Goal: Entertainment & Leisure: Consume media (video, audio)

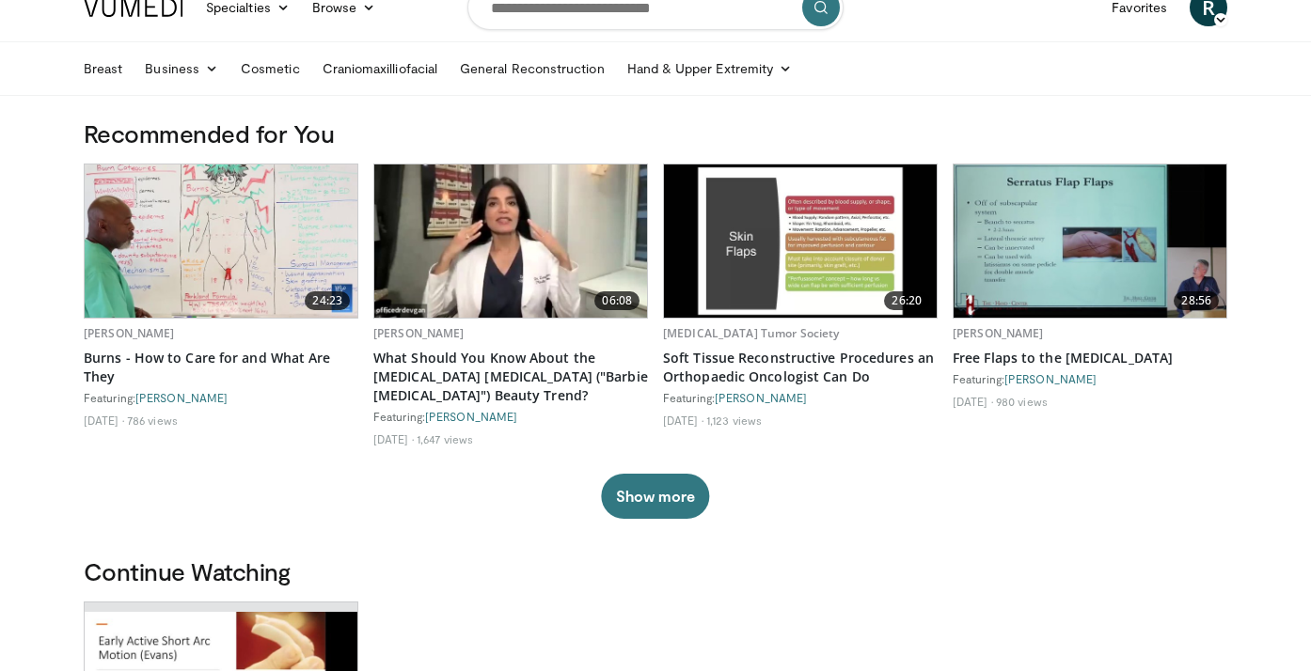
scroll to position [24, 0]
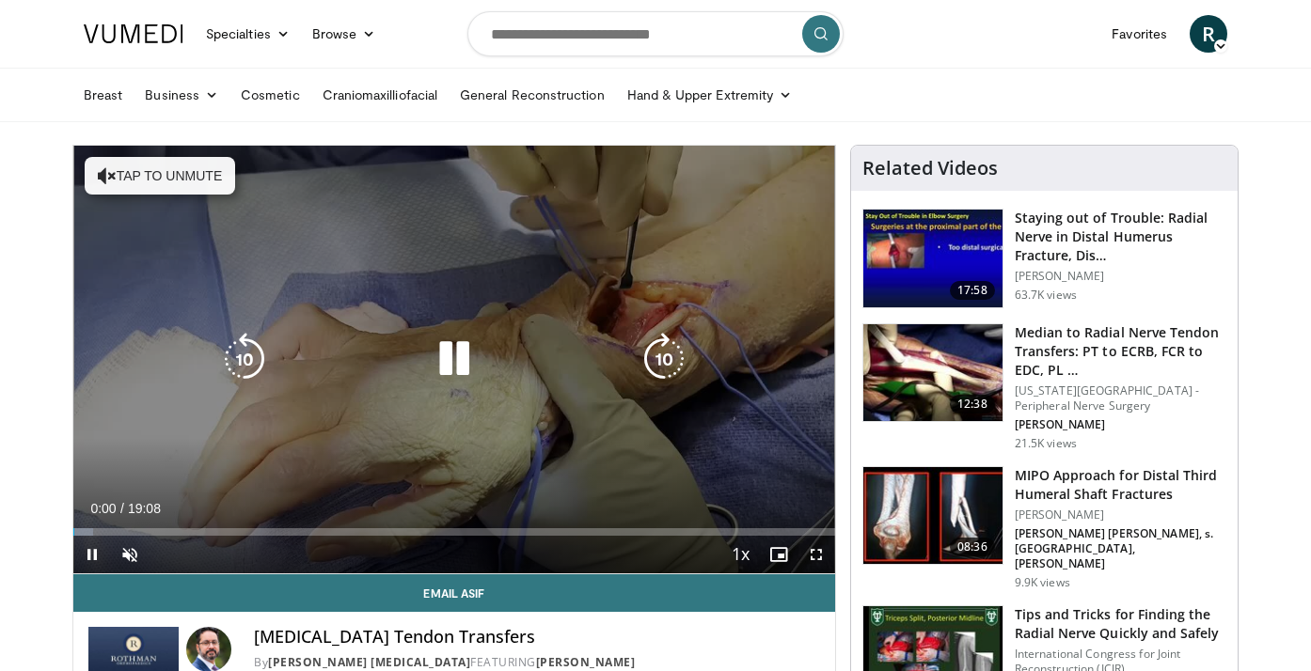
click at [161, 169] on button "Tap to unmute" at bounding box center [160, 176] width 150 height 38
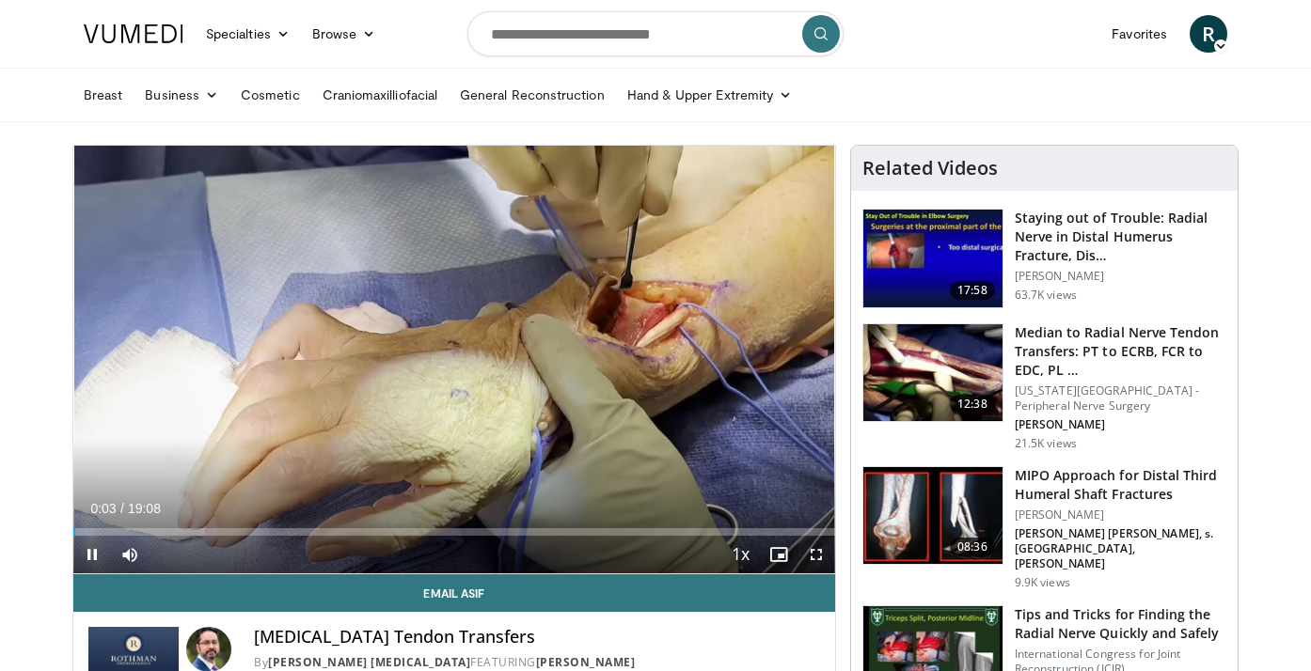
click at [816, 554] on span "Video Player" at bounding box center [816, 555] width 38 height 38
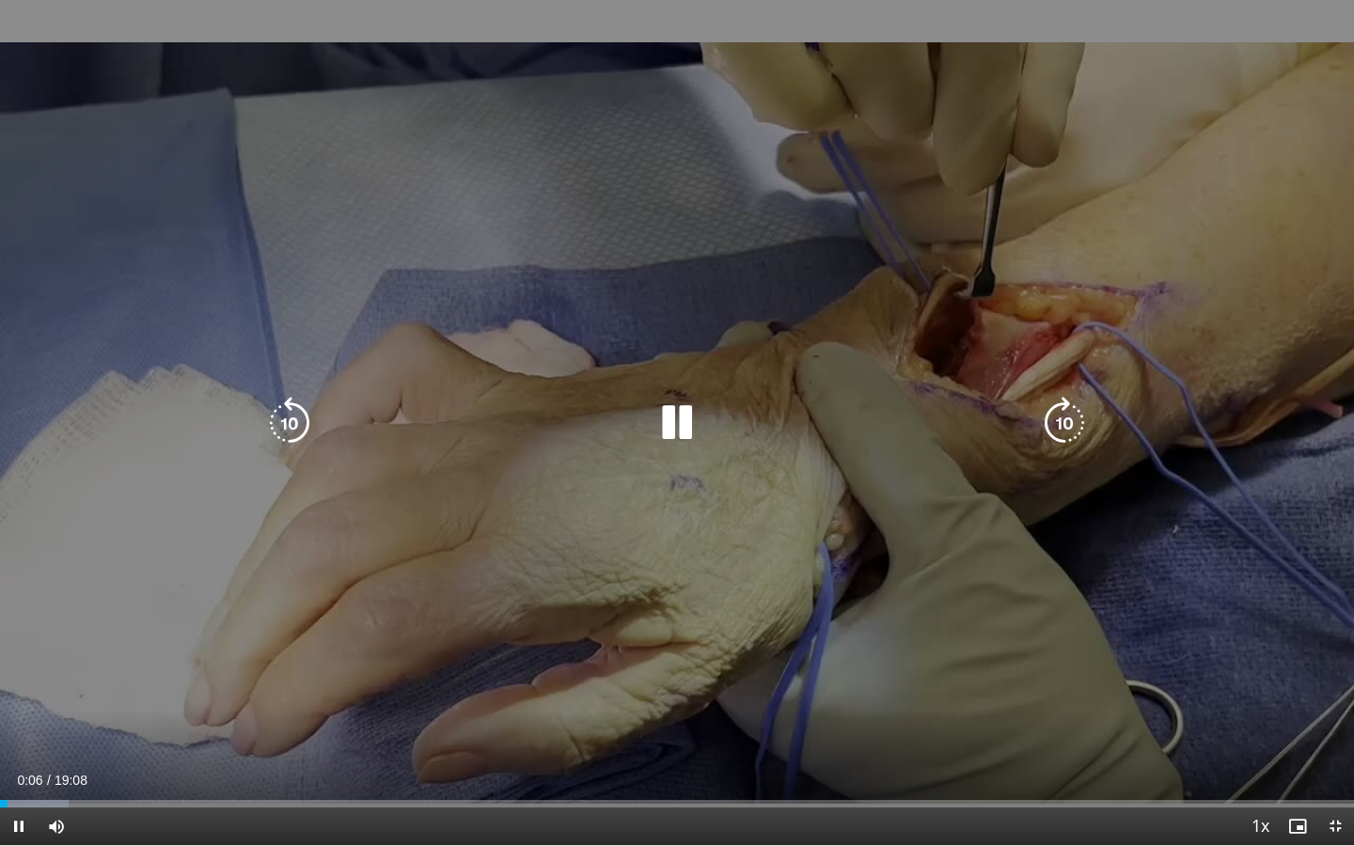
click at [674, 424] on icon "Video Player" at bounding box center [677, 423] width 53 height 53
click at [694, 440] on icon "Video Player" at bounding box center [677, 423] width 53 height 53
click at [643, 428] on div "Video Player" at bounding box center [677, 423] width 812 height 38
click at [773, 407] on div "Video Player" at bounding box center [677, 423] width 812 height 38
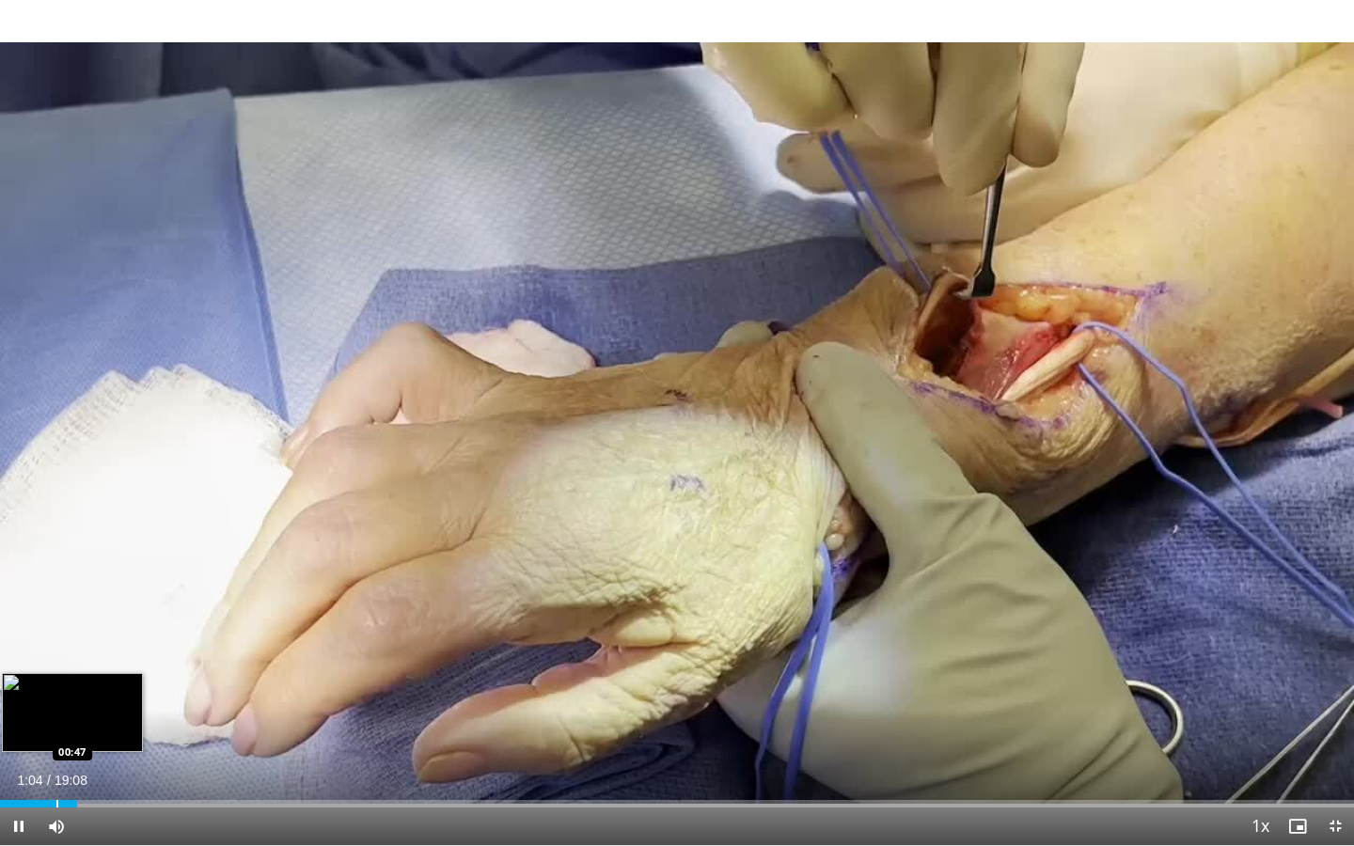
click at [56, 670] on div "Progress Bar" at bounding box center [57, 804] width 2 height 8
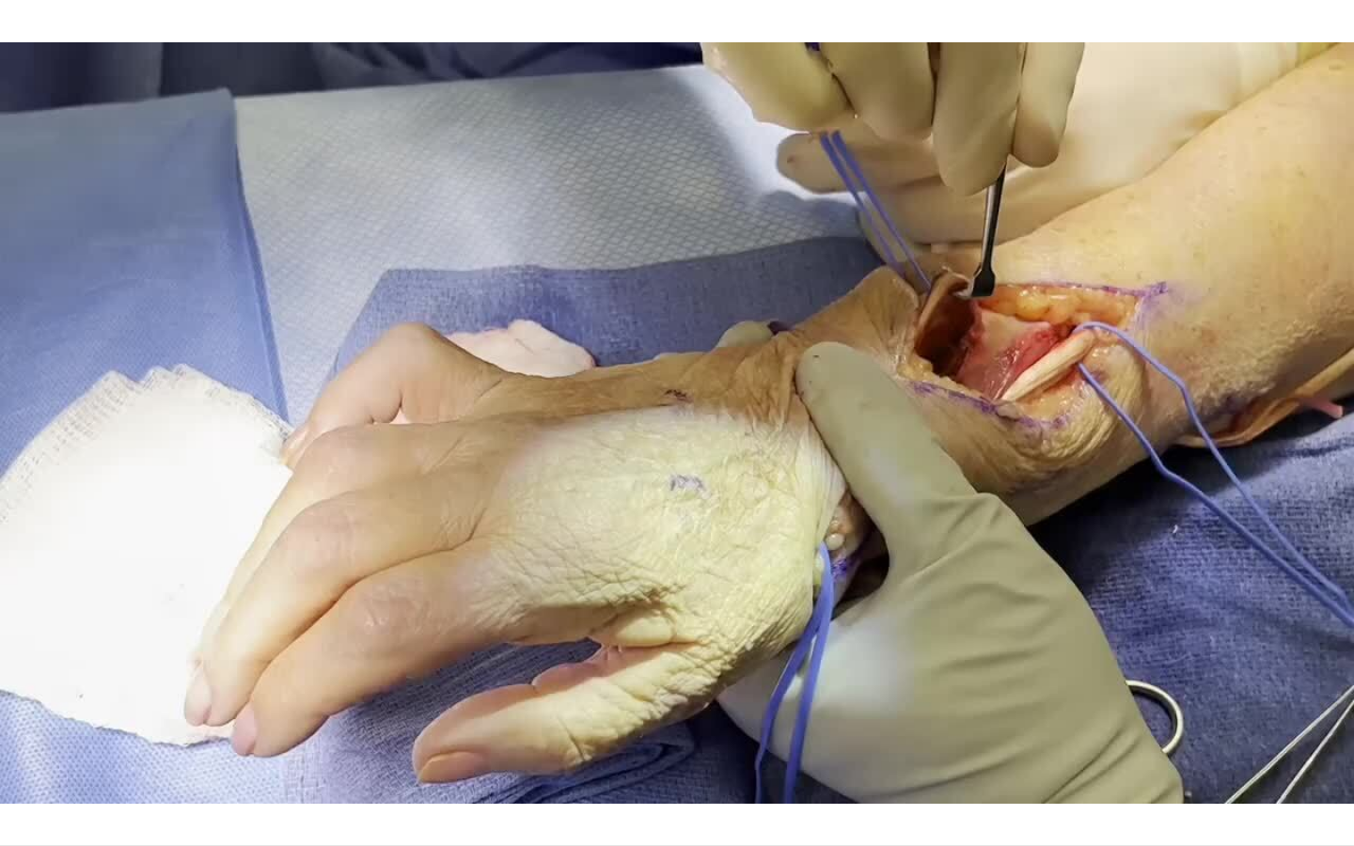
click at [47, 670] on div "10 seconds Tap to unmute" at bounding box center [677, 422] width 1354 height 845
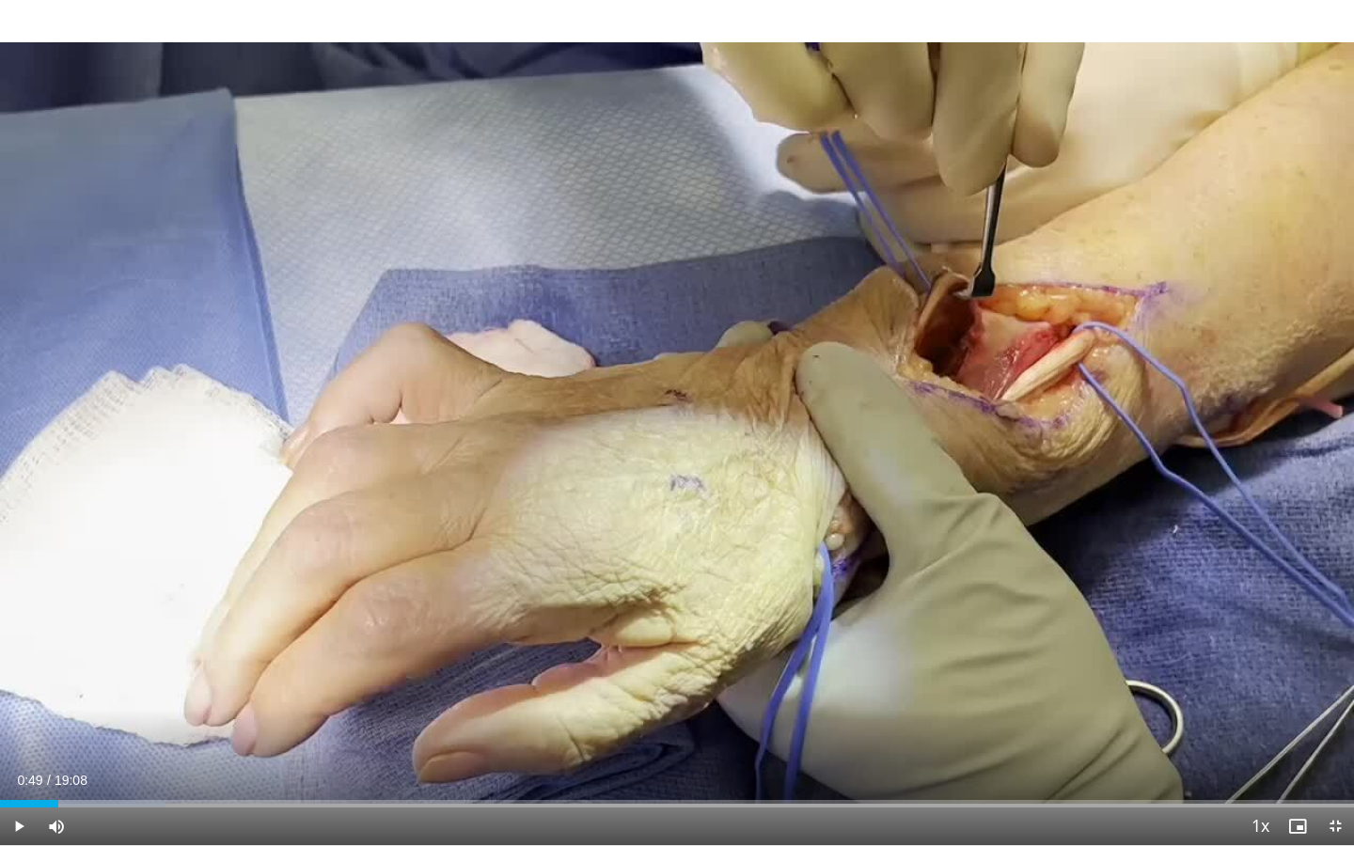
click at [15, 670] on span "Video Player" at bounding box center [19, 827] width 38 height 38
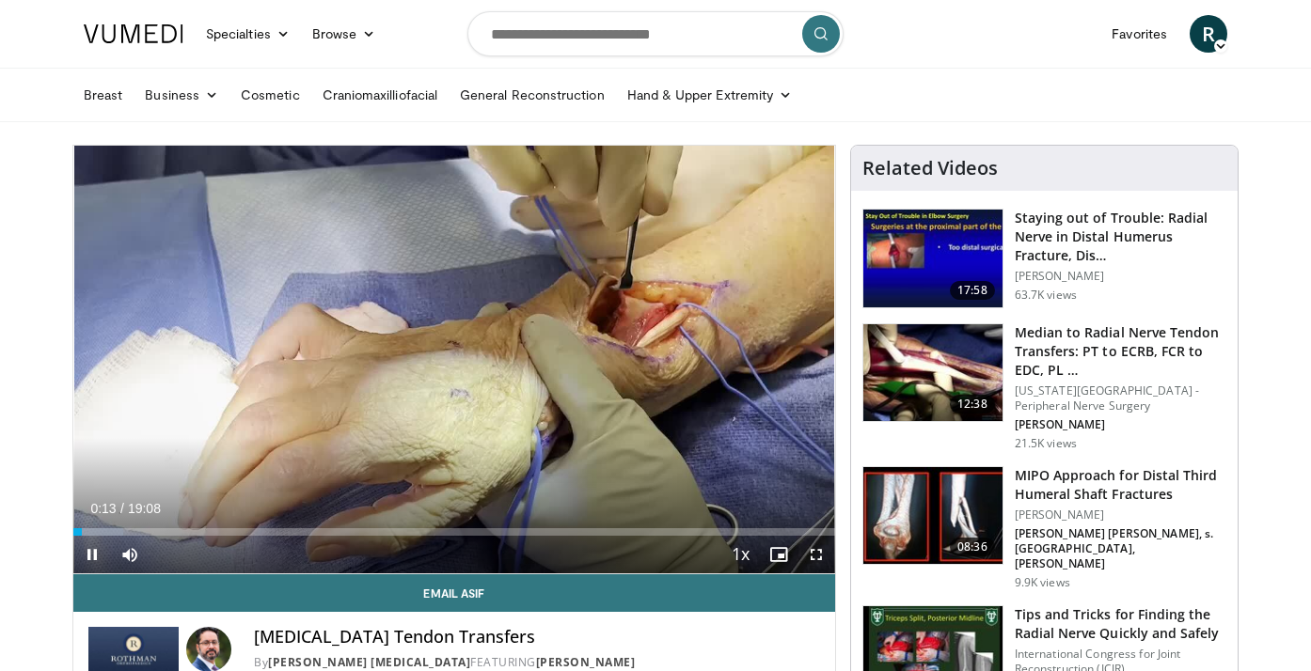
click at [94, 554] on span "Video Player" at bounding box center [92, 555] width 38 height 38
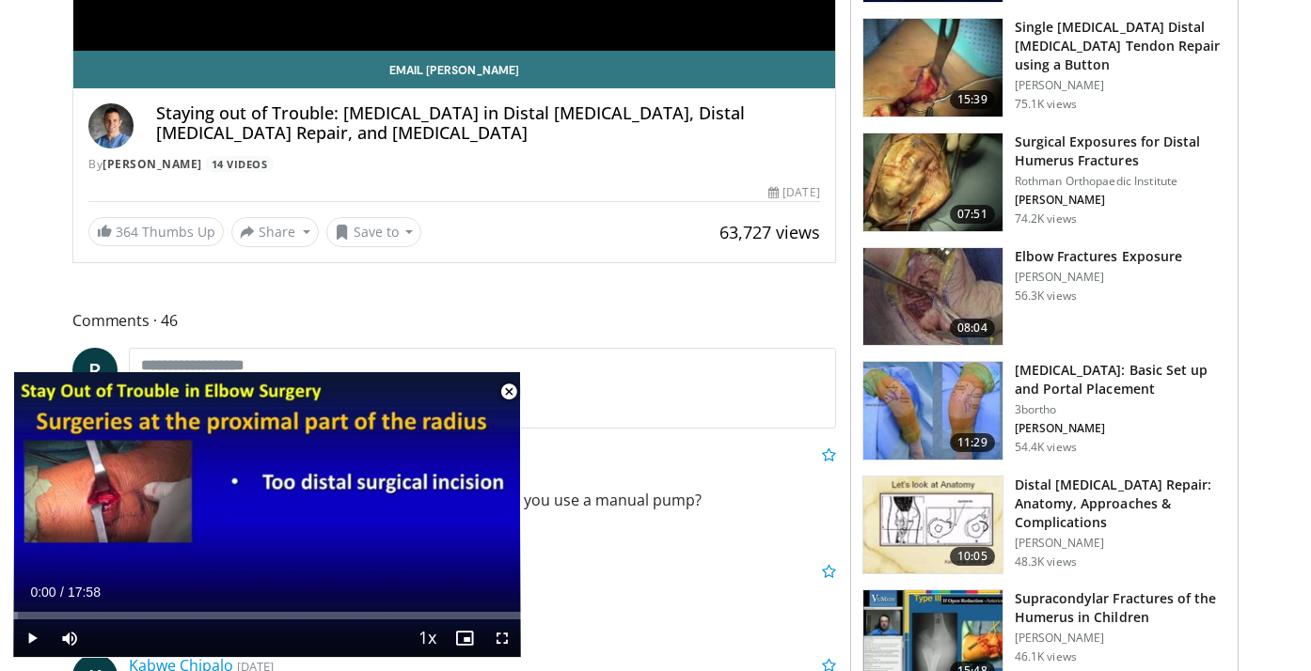
scroll to position [525, 0]
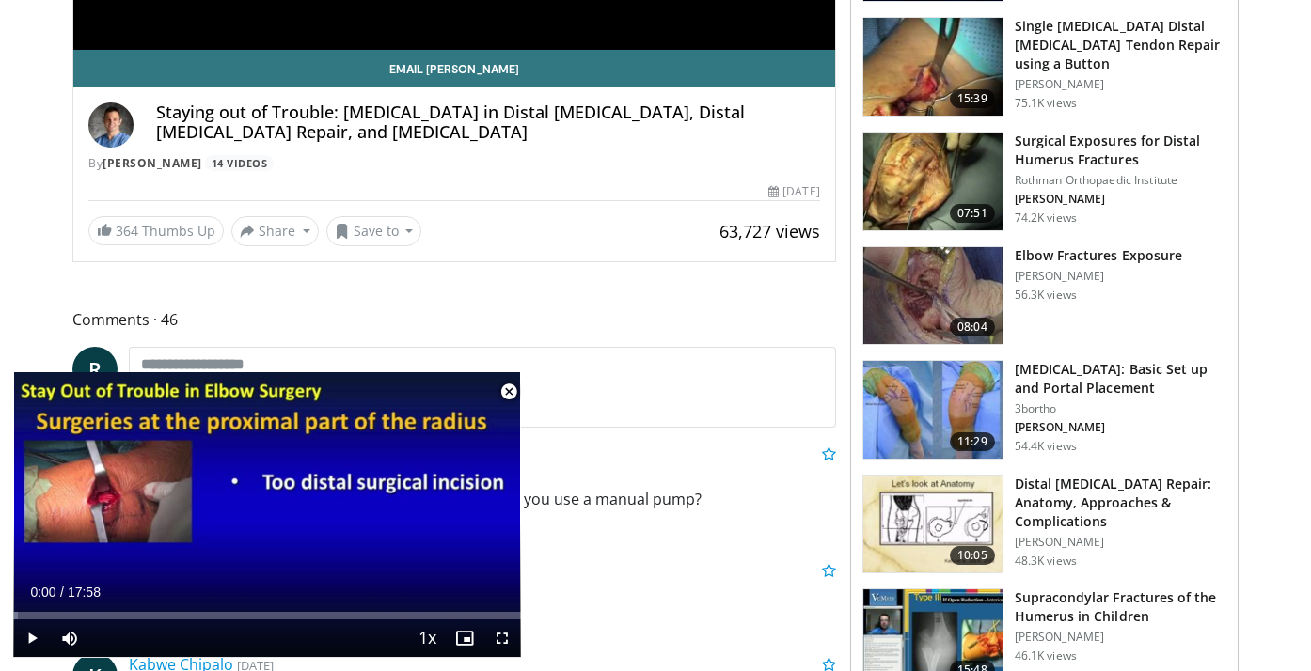
click at [510, 392] on span "Video Player" at bounding box center [509, 392] width 38 height 38
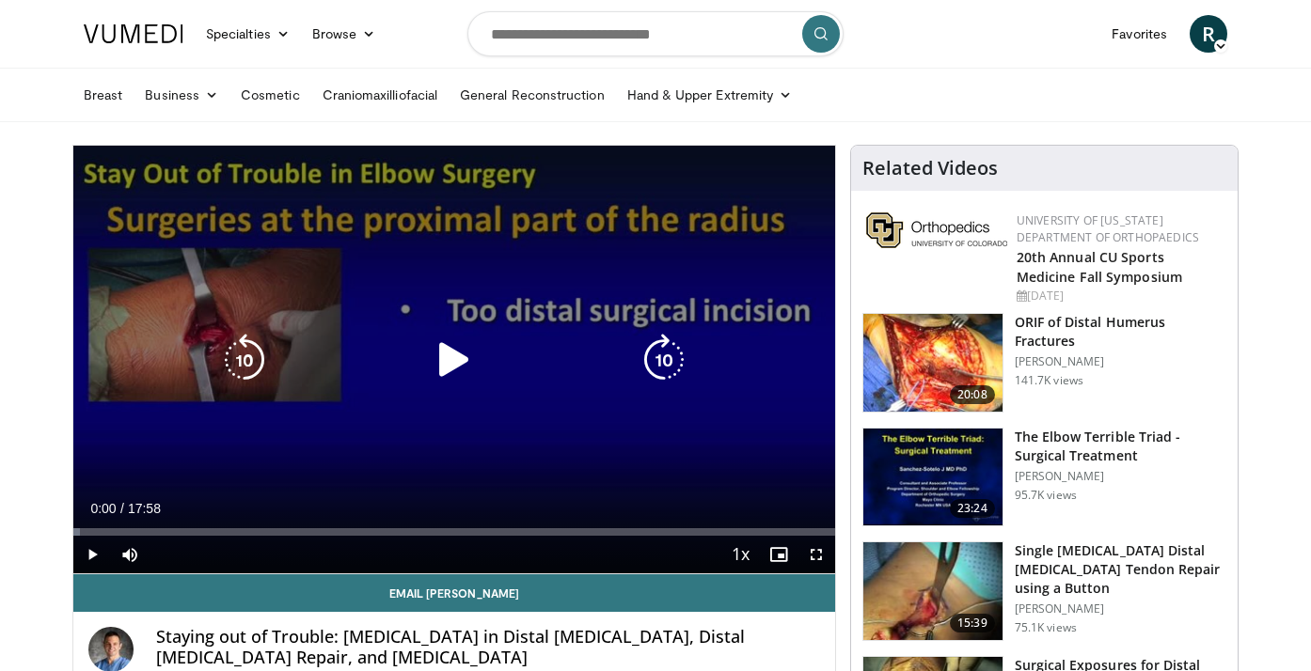
scroll to position [0, 0]
